Goal: Use online tool/utility: Use online tool/utility

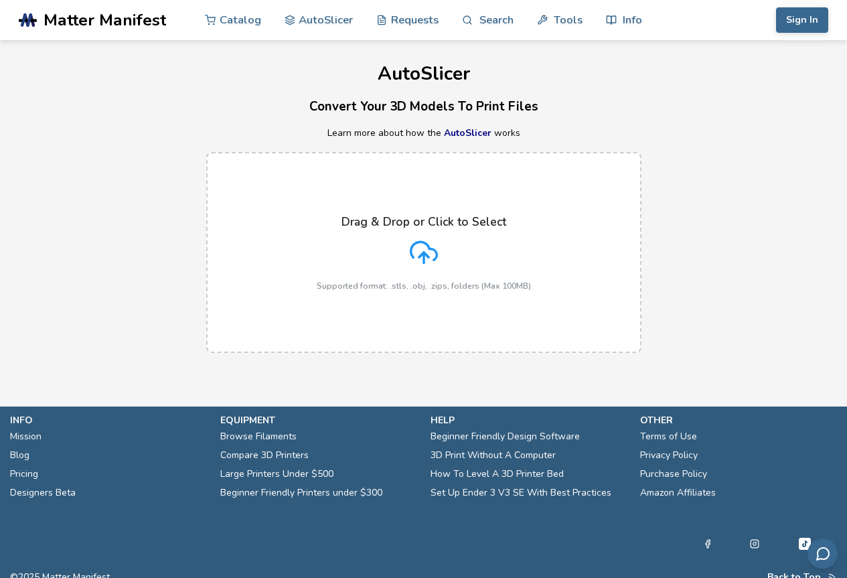
click at [430, 242] on icon at bounding box center [424, 252] width 28 height 28
click at [0, 0] on input "Drag & Drop or Click to Select Supported format: .stls, .obj, .zips, folders (M…" at bounding box center [0, 0] width 0 height 0
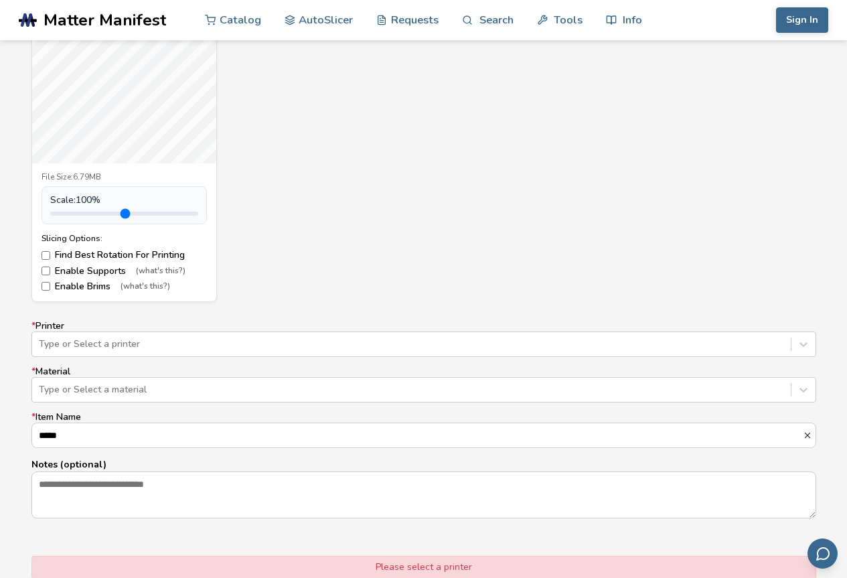
scroll to position [602, 0]
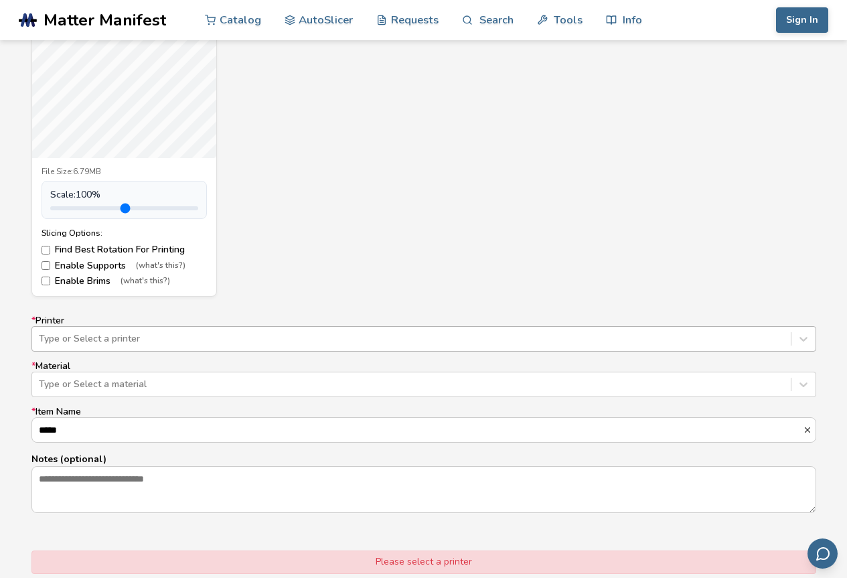
click at [127, 333] on div at bounding box center [411, 338] width 745 height 13
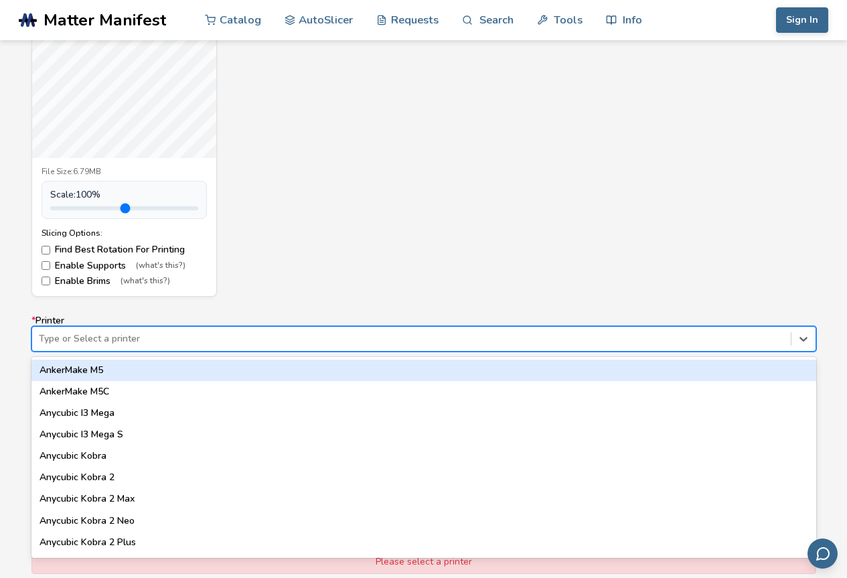
click at [127, 333] on div at bounding box center [411, 338] width 745 height 13
click at [128, 333] on div at bounding box center [411, 338] width 745 height 13
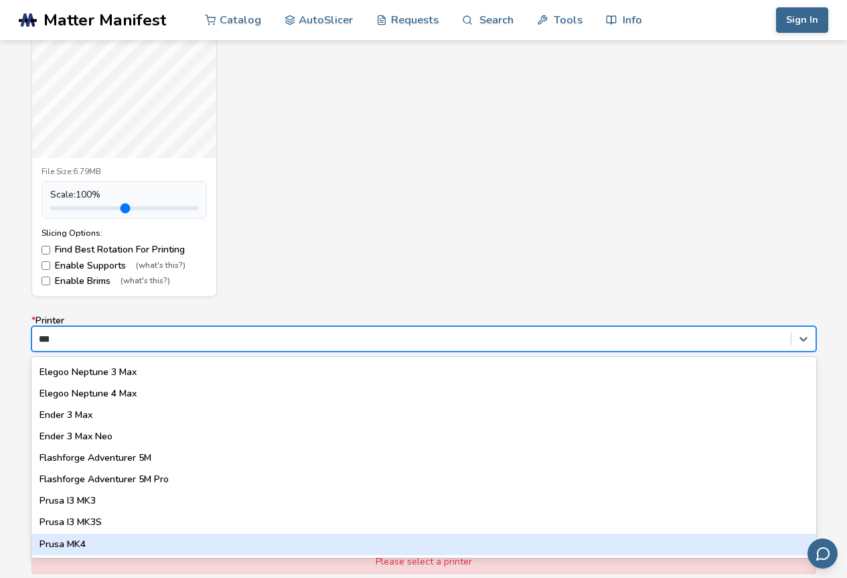
scroll to position [0, 0]
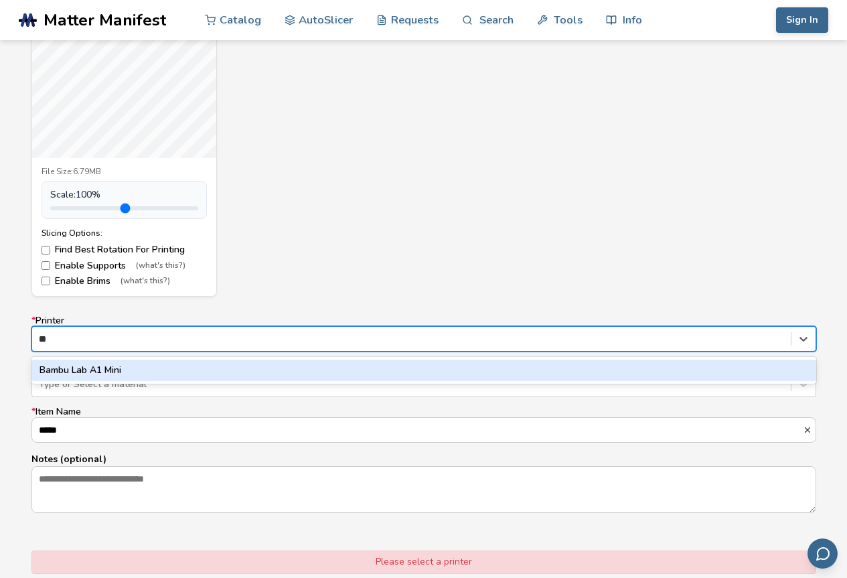
type input "*"
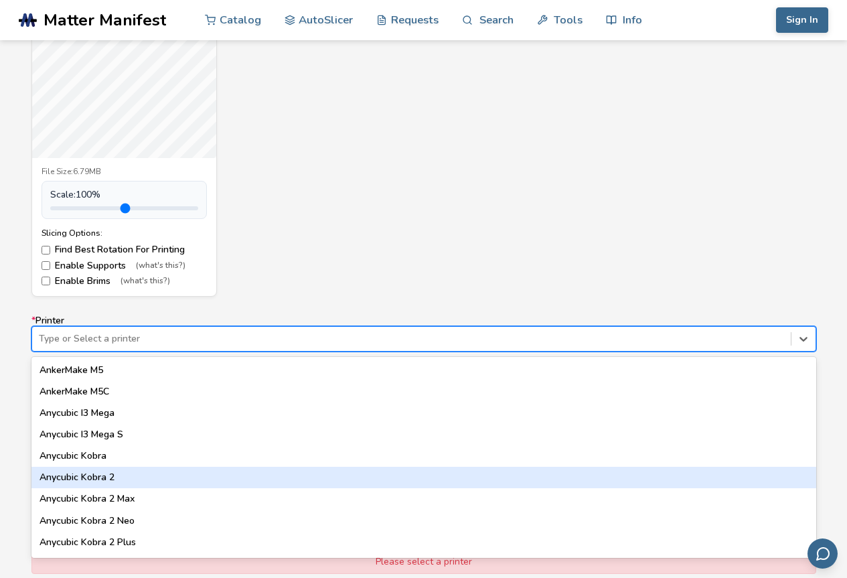
click at [0, 434] on div "Model Controls: Click and drag to rotate • Scroll to zoom • Right click and dra…" at bounding box center [423, 274] width 847 height 793
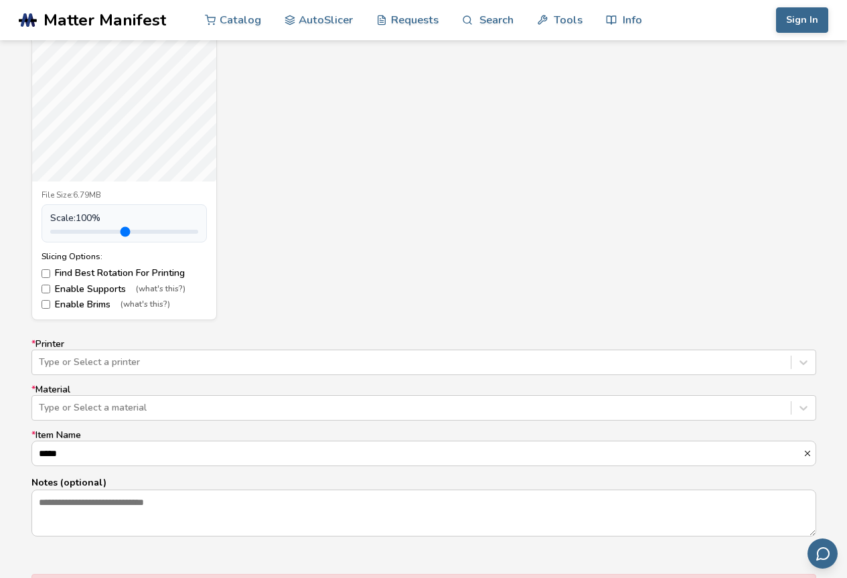
scroll to position [602, 0]
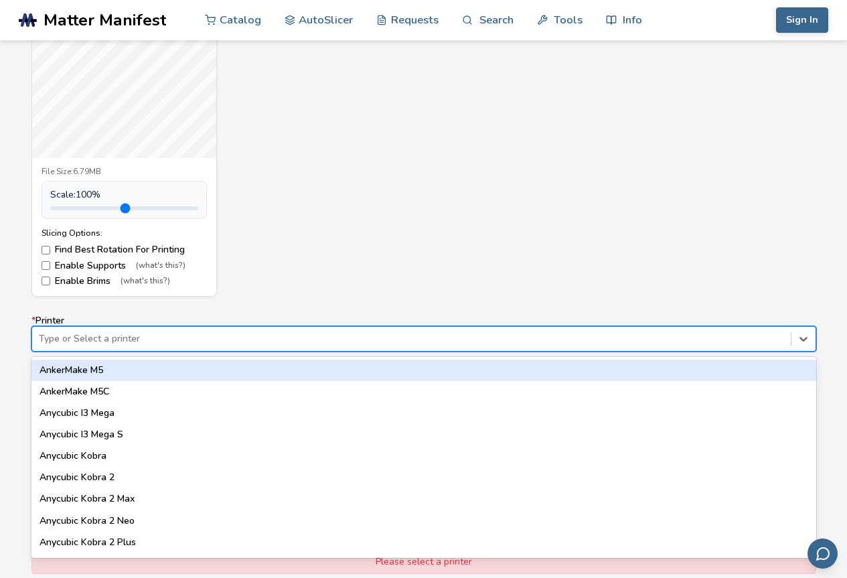
click at [153, 340] on div at bounding box center [411, 338] width 745 height 13
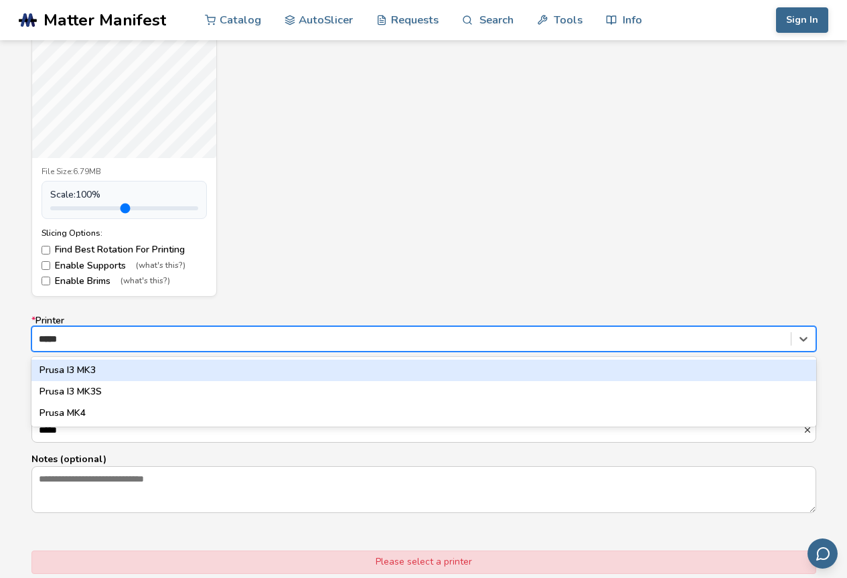
type input "*****"
click at [335, 212] on div "Inner.stl File Size: 6.79MB Scale: 100 % Slicing Options: Find Best Rotation Fo…" at bounding box center [423, 118] width 784 height 357
